Goal: Complete application form: Complete application form

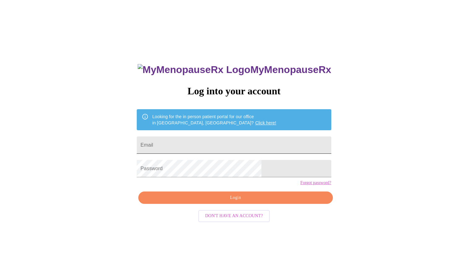
click at [226, 143] on input "Email" at bounding box center [234, 144] width 194 height 17
type input "melbelle26@icloud.com"
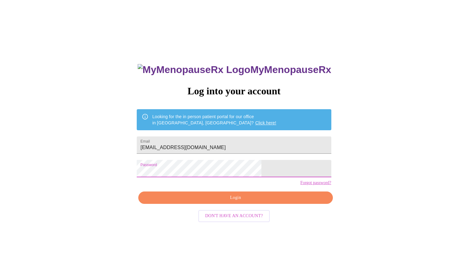
click at [241, 202] on span "Login" at bounding box center [235, 198] width 180 height 8
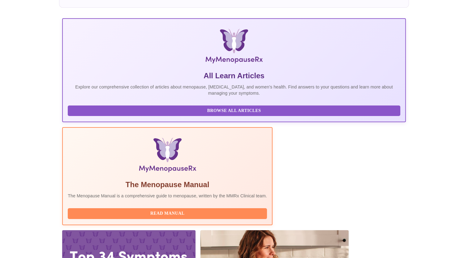
scroll to position [79, 0]
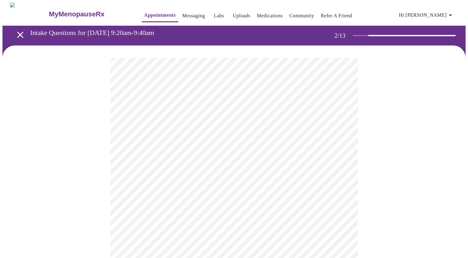
click at [341, 129] on body "MyMenopauseRx Appointments Messaging Labs Uploads Medications Community Refer a…" at bounding box center [233, 177] width 463 height 351
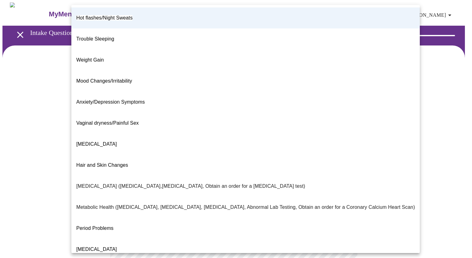
click at [150, 14] on li "Hot flashes/Night Sweats" at bounding box center [245, 17] width 349 height 21
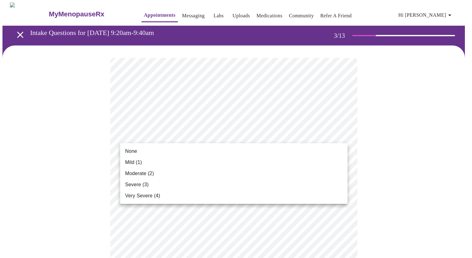
click at [151, 197] on span "Very Severe (4)" at bounding box center [142, 195] width 35 height 7
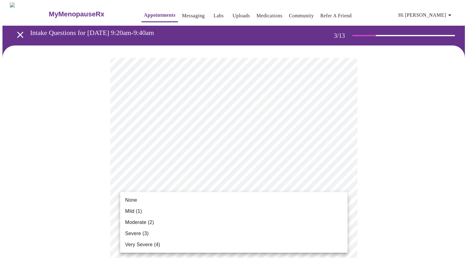
click at [216, 221] on li "Moderate (2)" at bounding box center [234, 222] width 228 height 11
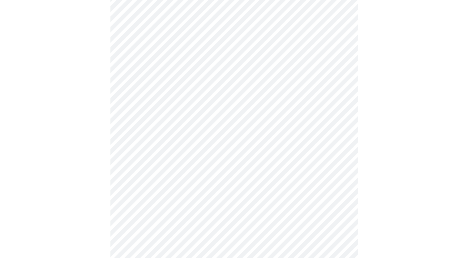
scroll to position [93, 0]
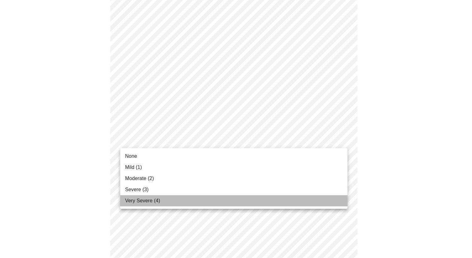
click at [224, 201] on li "Very Severe (4)" at bounding box center [234, 200] width 228 height 11
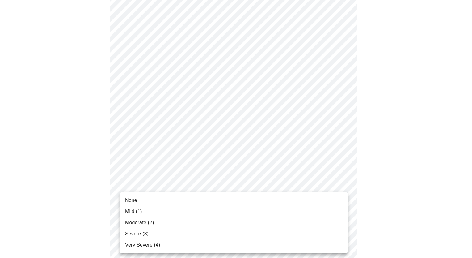
click at [217, 216] on li "Mild (1)" at bounding box center [234, 211] width 228 height 11
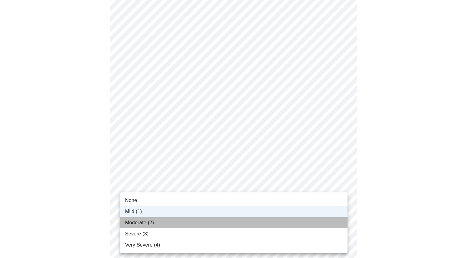
click at [167, 225] on li "Moderate (2)" at bounding box center [234, 222] width 228 height 11
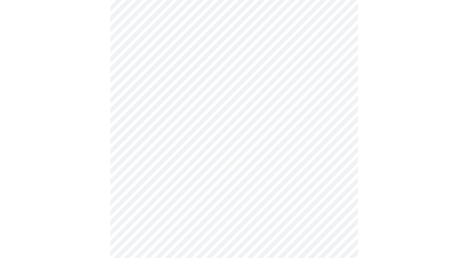
click at [337, 135] on body "MyMenopauseRx Appointments Messaging Labs Uploads Medications Community Refer a…" at bounding box center [233, 211] width 463 height 788
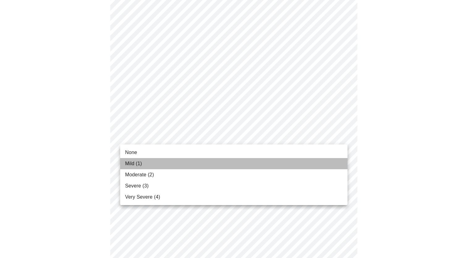
click at [140, 164] on span "Mild (1)" at bounding box center [133, 163] width 17 height 7
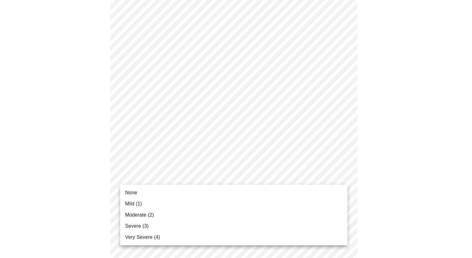
click at [270, 176] on body "MyMenopauseRx Appointments Messaging Labs Uploads Medications Community Refer a…" at bounding box center [236, 206] width 468 height 779
click at [136, 196] on span "None" at bounding box center [131, 192] width 12 height 7
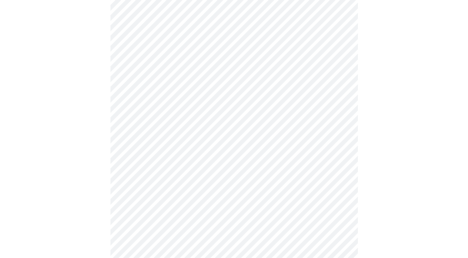
click at [383, 189] on div at bounding box center [233, 223] width 463 height 727
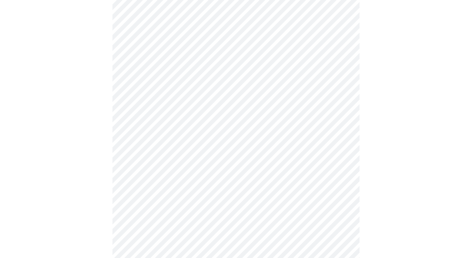
click at [189, 166] on body "MyMenopauseRx Appointments Messaging Labs Uploads Medications Community Refer a…" at bounding box center [236, 140] width 468 height 770
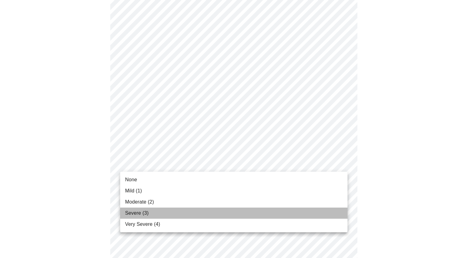
click at [146, 211] on span "Severe (3)" at bounding box center [136, 212] width 23 height 7
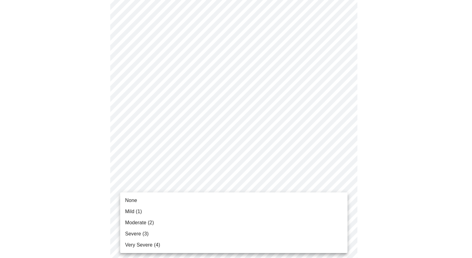
click at [147, 213] on body "MyMenopauseRx Appointments Messaging Labs Uploads Medications Community Refer a…" at bounding box center [236, 136] width 468 height 762
click at [146, 244] on span "Very Severe (4)" at bounding box center [142, 244] width 35 height 7
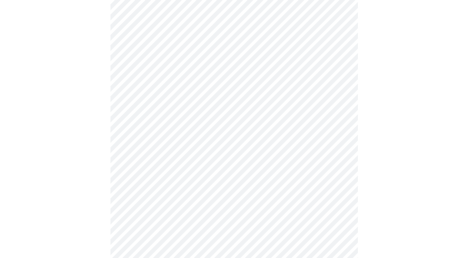
click at [107, 190] on div at bounding box center [233, 153] width 463 height 710
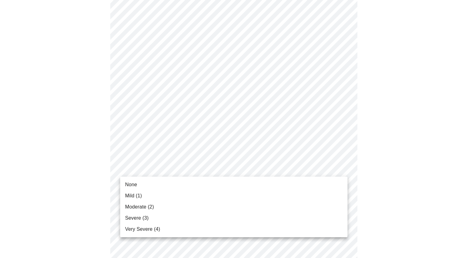
click at [140, 169] on body "MyMenopauseRx Appointments Messaging Labs Uploads Medications Community Refer a…" at bounding box center [236, 38] width 468 height 753
click at [142, 216] on span "Severe (3)" at bounding box center [136, 217] width 23 height 7
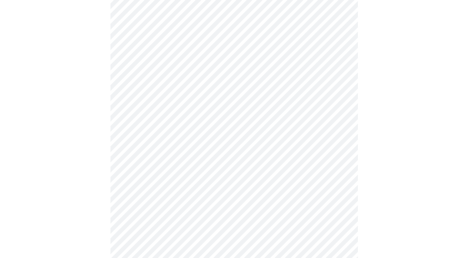
click at [130, 173] on body "MyMenopauseRx Appointments Messaging Labs Uploads Medications Community Refer a…" at bounding box center [233, 34] width 463 height 744
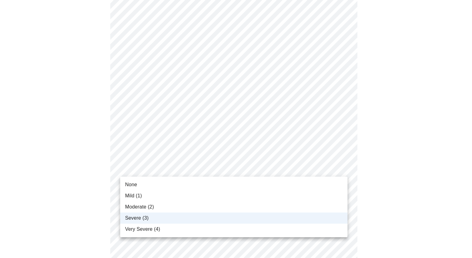
click at [130, 173] on div at bounding box center [236, 129] width 472 height 258
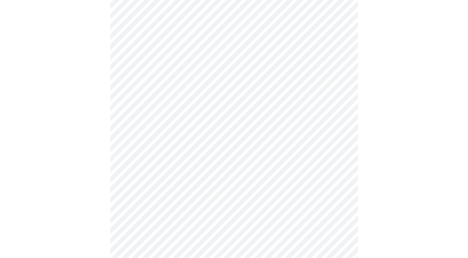
click at [103, 182] on div at bounding box center [233, 55] width 463 height 701
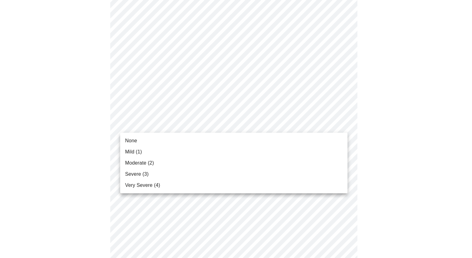
click at [147, 162] on span "Moderate (2)" at bounding box center [139, 162] width 29 height 7
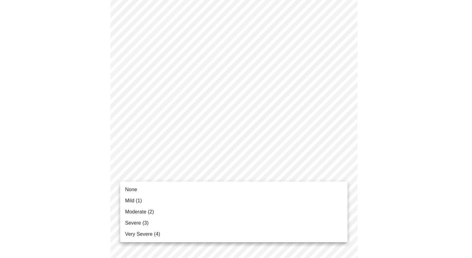
click at [133, 202] on span "Mild (1)" at bounding box center [133, 200] width 17 height 7
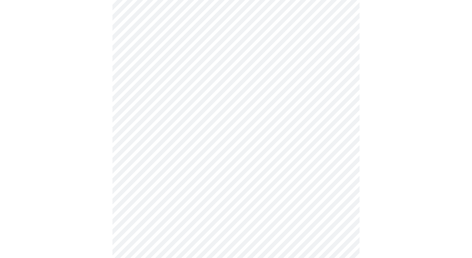
click at [136, 163] on body "MyMenopauseRx Appointments Messaging Labs Uploads Medications Community Refer a…" at bounding box center [236, 91] width 468 height 610
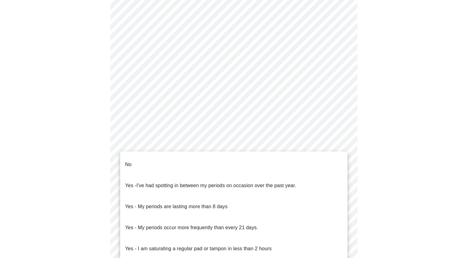
click at [145, 183] on span "I've had spotting in between my periods on occasion over the past year." at bounding box center [217, 185] width 160 height 5
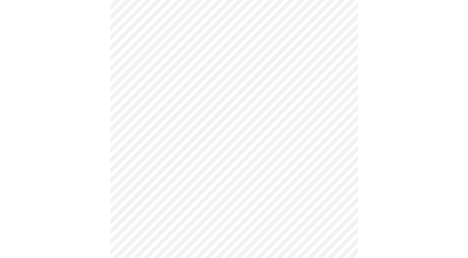
click at [104, 179] on div at bounding box center [233, 110] width 463 height 563
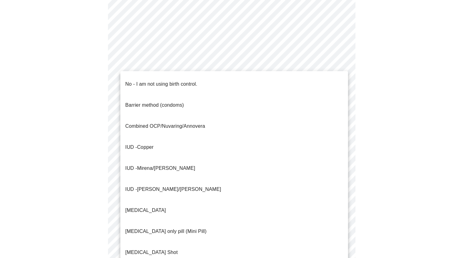
click at [139, 142] on body "MyMenopauseRx Appointments Messaging Labs Uploads Medications Community Refer a…" at bounding box center [233, 27] width 463 height 606
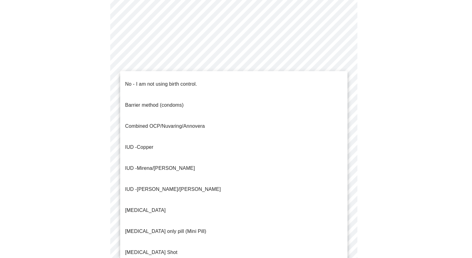
click at [153, 80] on p "No - I am not using birth control." at bounding box center [161, 83] width 72 height 7
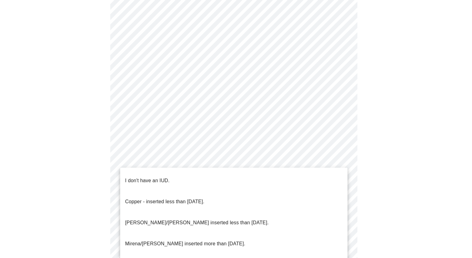
click at [132, 188] on body "MyMenopauseRx Appointments Messaging Labs Uploads Medications Community Refer a…" at bounding box center [236, 25] width 468 height 602
click at [137, 177] on p "I don't have an IUD." at bounding box center [147, 180] width 45 height 7
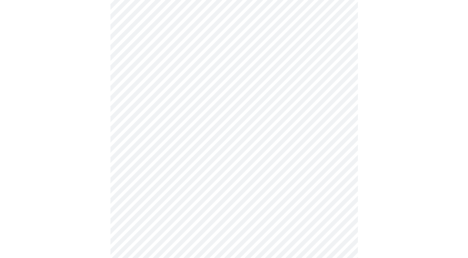
click at [94, 176] on div at bounding box center [233, 45] width 463 height 556
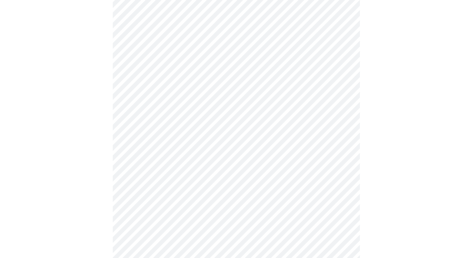
scroll to position [340, 0]
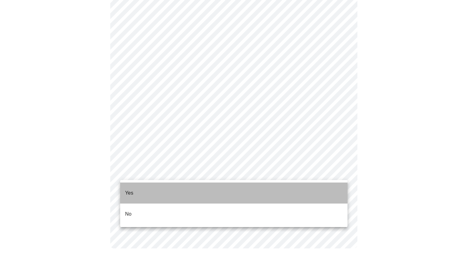
click at [133, 189] on p "Yes" at bounding box center [129, 192] width 8 height 7
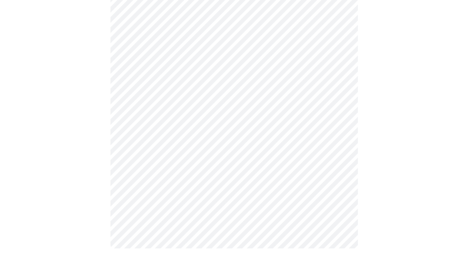
scroll to position [0, 0]
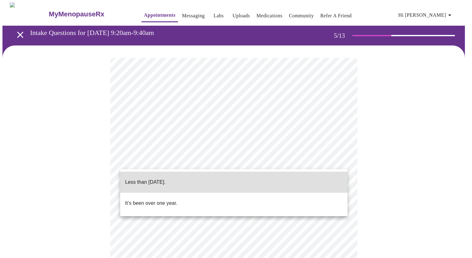
click at [201, 160] on body "MyMenopauseRx Appointments Messaging Labs Uploads Medications Community Refer a…" at bounding box center [236, 252] width 468 height 501
click at [158, 199] on p "It's been over one year." at bounding box center [151, 202] width 52 height 7
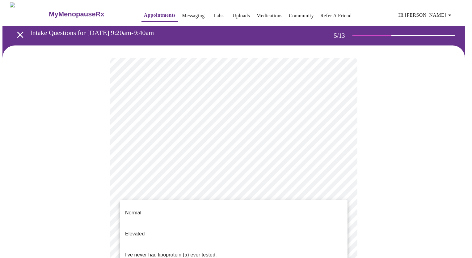
click at [173, 212] on body "MyMenopauseRx Appointments Messaging Labs Uploads Medications Community Refer a…" at bounding box center [236, 250] width 468 height 497
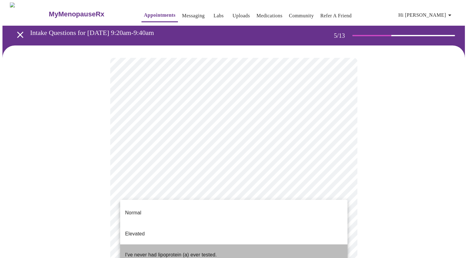
click at [170, 251] on p "I've never had lipoprotein (a) ever tested." at bounding box center [171, 254] width 92 height 7
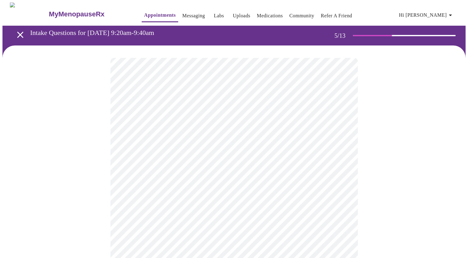
click at [183, 176] on body "MyMenopauseRx Appointments Messaging Labs Uploads Medications Community Refer a…" at bounding box center [233, 167] width 463 height 330
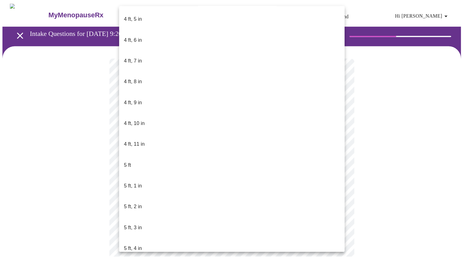
scroll to position [371, 0]
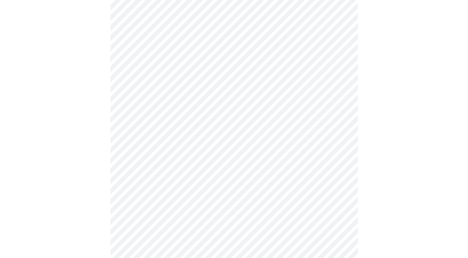
scroll to position [1546, 0]
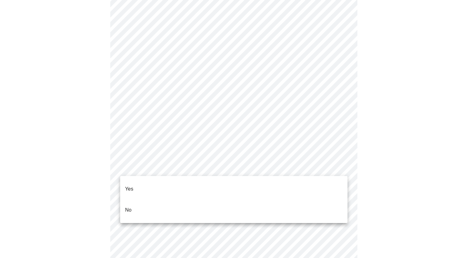
click at [144, 203] on li "No" at bounding box center [234, 209] width 228 height 21
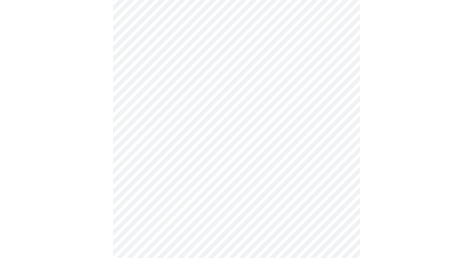
scroll to position [340, 0]
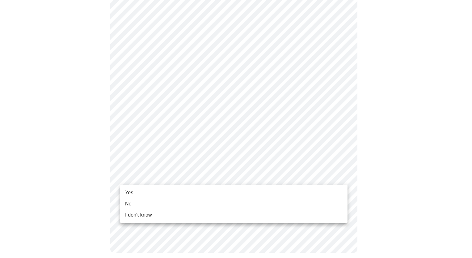
click at [139, 191] on li "Yes" at bounding box center [234, 192] width 228 height 11
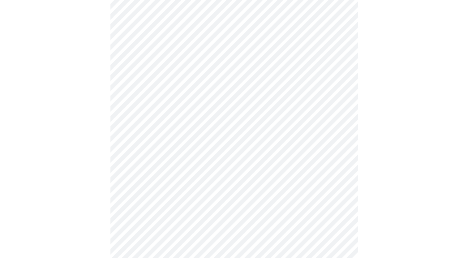
scroll to position [0, 0]
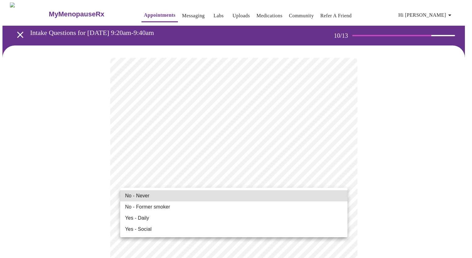
click at [132, 194] on span "No - Never" at bounding box center [137, 195] width 24 height 7
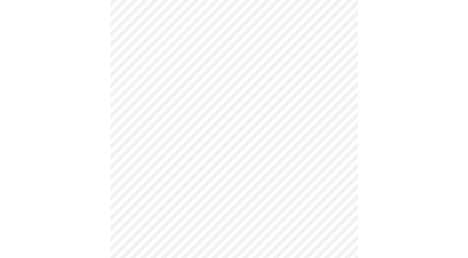
scroll to position [495, 0]
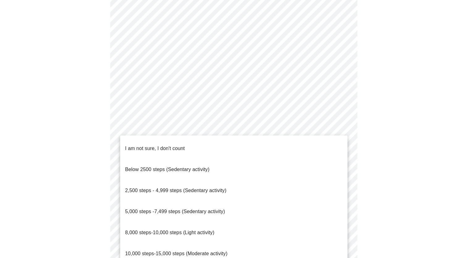
click at [154, 167] on span "Below 2500 steps (Sedentary activity)" at bounding box center [167, 169] width 84 height 5
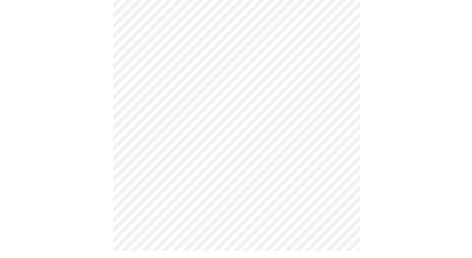
scroll to position [547, 0]
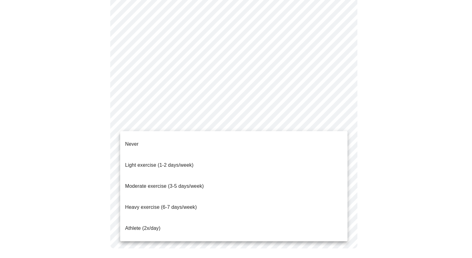
click at [140, 162] on span "Light exercise (1-2 days/week)" at bounding box center [159, 164] width 69 height 5
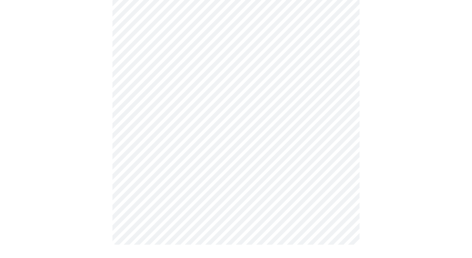
scroll to position [543, 0]
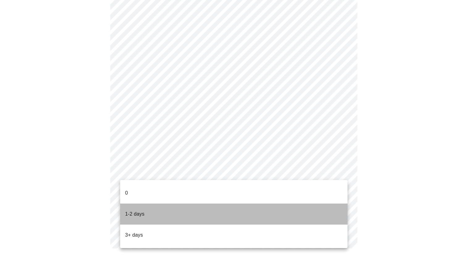
click at [135, 210] on p "1-2 days" at bounding box center [134, 213] width 19 height 7
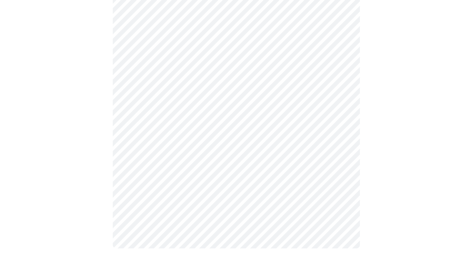
scroll to position [0, 0]
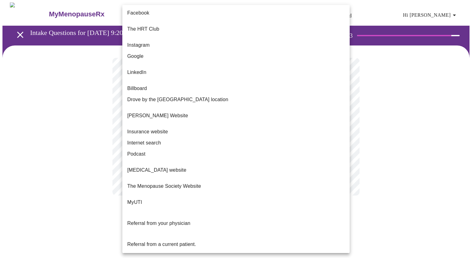
click at [239, 130] on body "MyMenopauseRx Appointments Messaging Labs Uploads Medications Community Refer a…" at bounding box center [236, 104] width 468 height 205
click at [177, 241] on span "Referral from a current patient." at bounding box center [161, 243] width 69 height 5
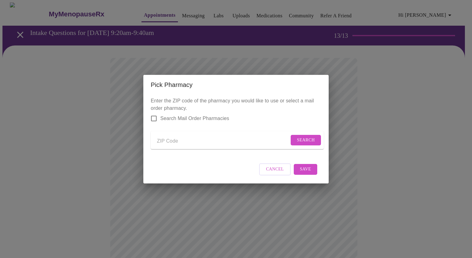
click at [168, 139] on input "Send a message to your care team" at bounding box center [223, 141] width 132 height 10
type input "89521"
click at [174, 136] on input "Send a message to your care team" at bounding box center [223, 141] width 132 height 10
type input "89521"
click at [303, 137] on span "Search" at bounding box center [306, 140] width 18 height 8
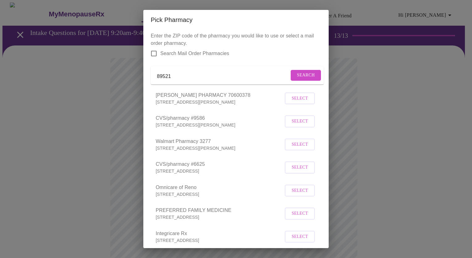
click at [292, 171] on span "Select" at bounding box center [300, 168] width 16 height 8
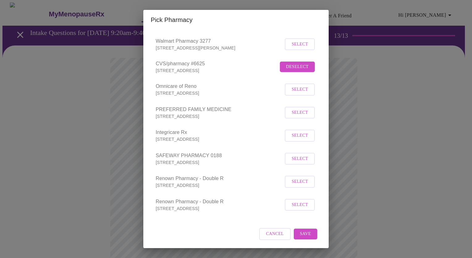
scroll to position [106, 0]
click at [302, 234] on span "Save" at bounding box center [305, 234] width 11 height 8
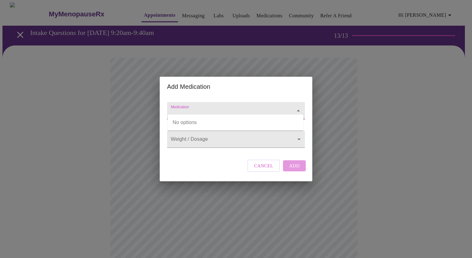
click at [190, 108] on input "Medication" at bounding box center [227, 113] width 115 height 11
click at [298, 107] on icon "Close" at bounding box center [298, 110] width 7 height 7
click at [254, 109] on input "metroprolol" at bounding box center [227, 113] width 115 height 11
type input "metroprolol"
click at [232, 136] on body "MyMenopauseRx Appointments Messaging Labs Uploads Medications Community Refer a…" at bounding box center [236, 234] width 468 height 464
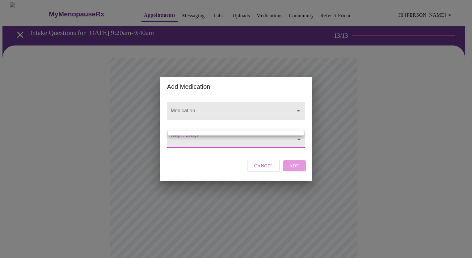
click at [228, 142] on div at bounding box center [236, 129] width 472 height 258
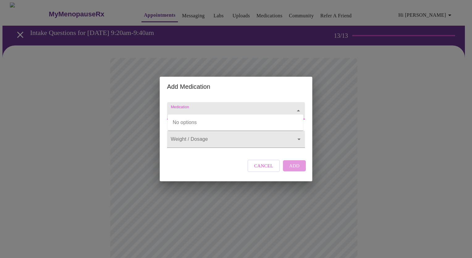
click at [233, 108] on input "Medication" at bounding box center [227, 113] width 115 height 11
type input "metro"
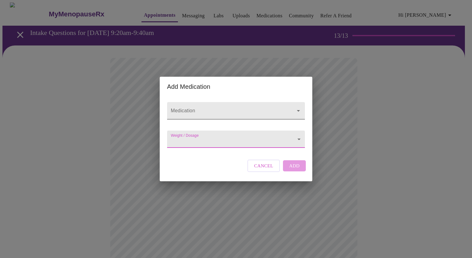
click at [213, 109] on input "Medication" at bounding box center [227, 113] width 115 height 11
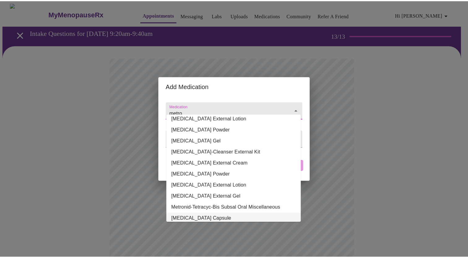
scroll to position [0, 0]
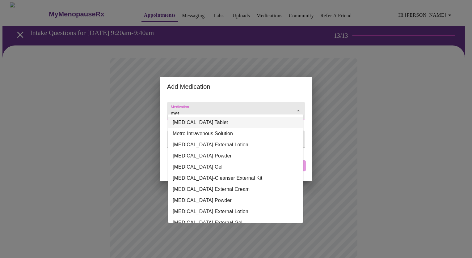
type input "met"
click at [229, 85] on h2 "Add Medication" at bounding box center [236, 87] width 138 height 10
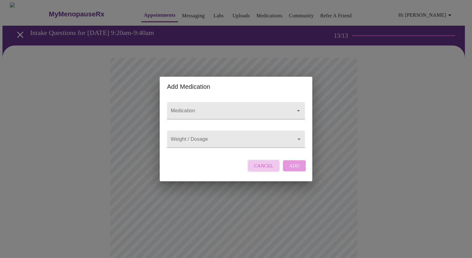
click at [265, 170] on span "Cancel" at bounding box center [263, 166] width 19 height 8
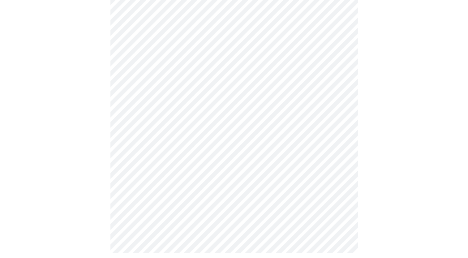
scroll to position [206, 0]
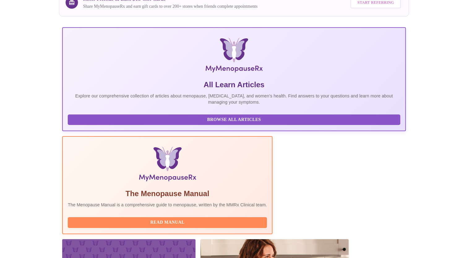
scroll to position [79, 0]
